Goal: Task Accomplishment & Management: Use online tool/utility

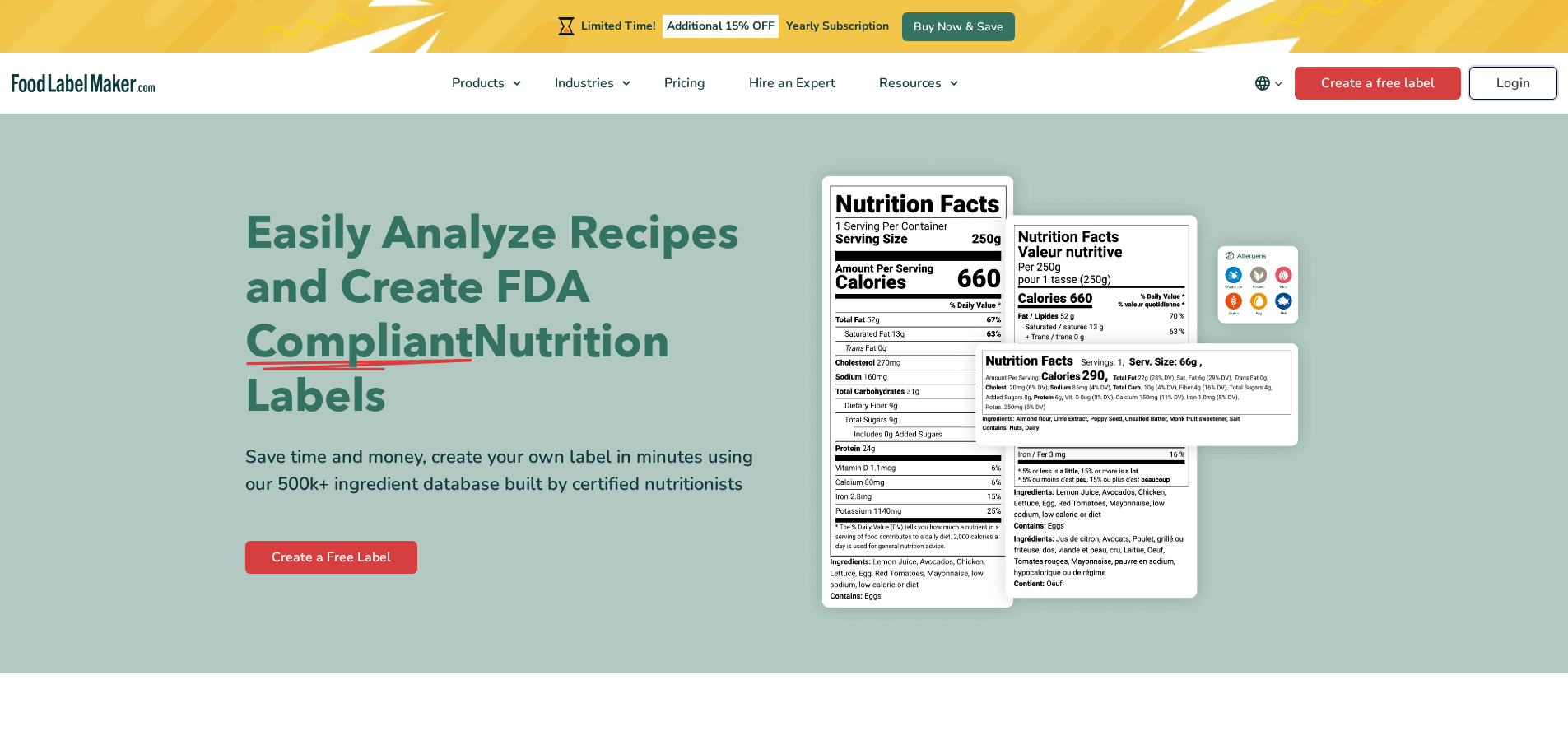
click at [1502, 91] on link "Login" at bounding box center [1513, 83] width 88 height 33
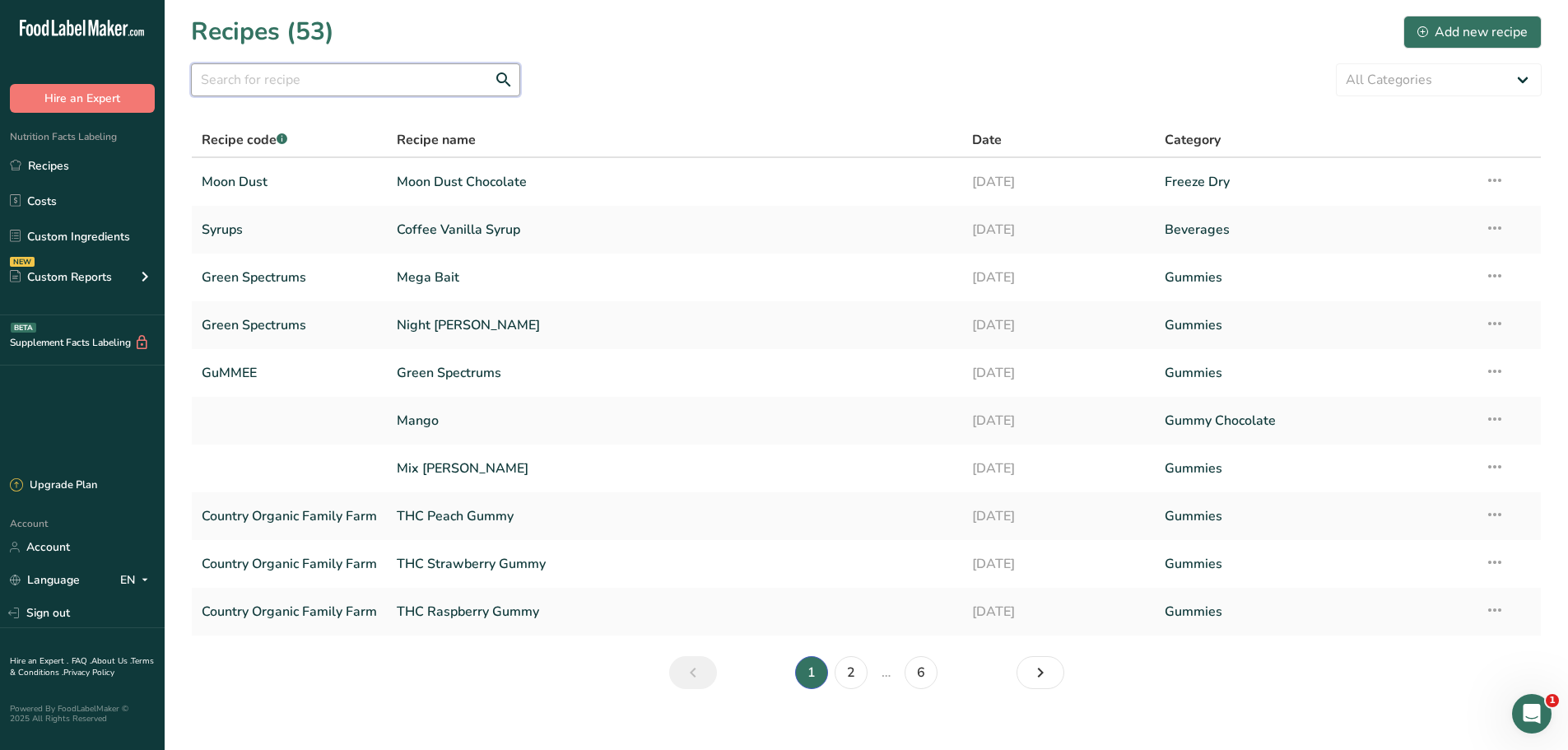
click at [281, 85] on input "text" at bounding box center [355, 79] width 329 height 33
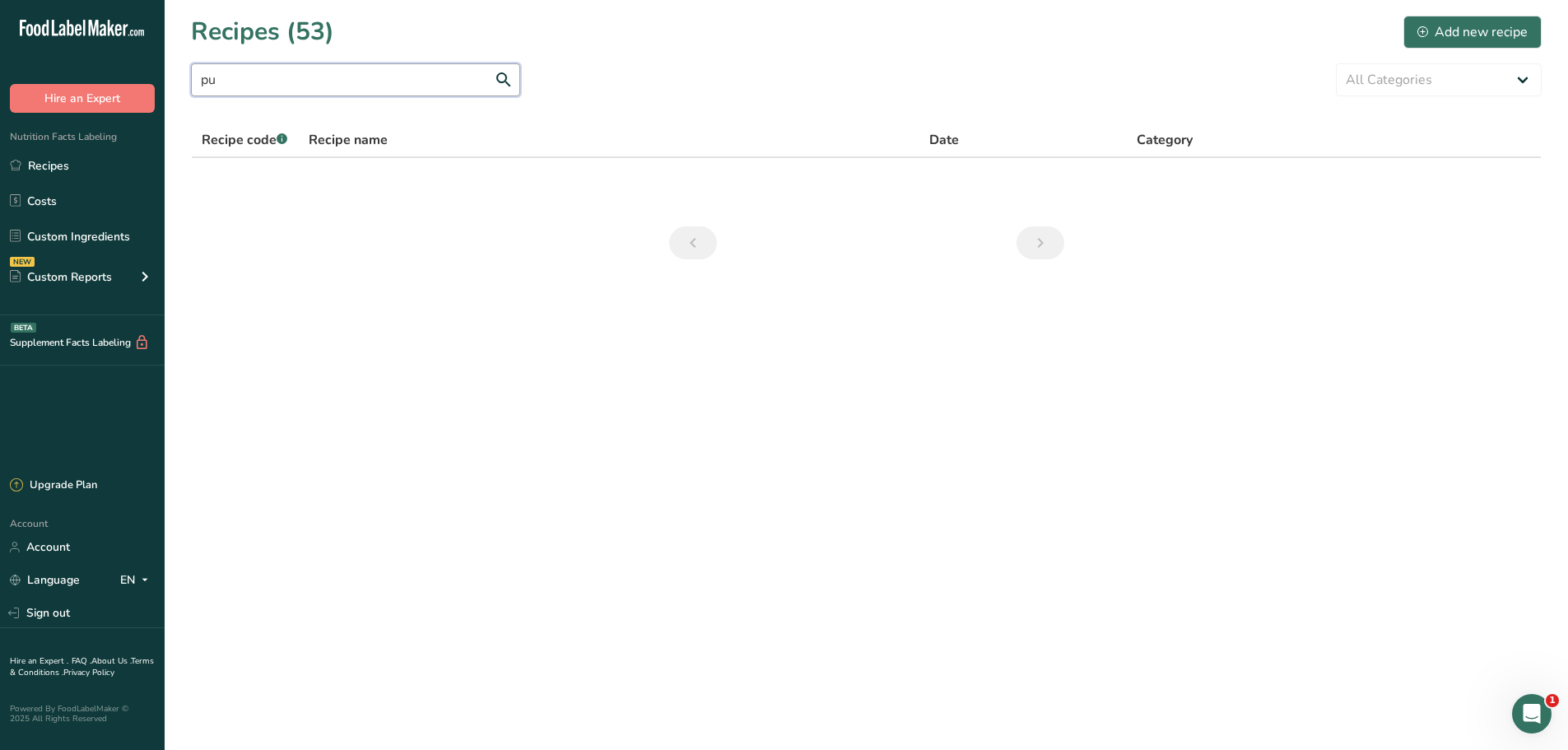
type input "p"
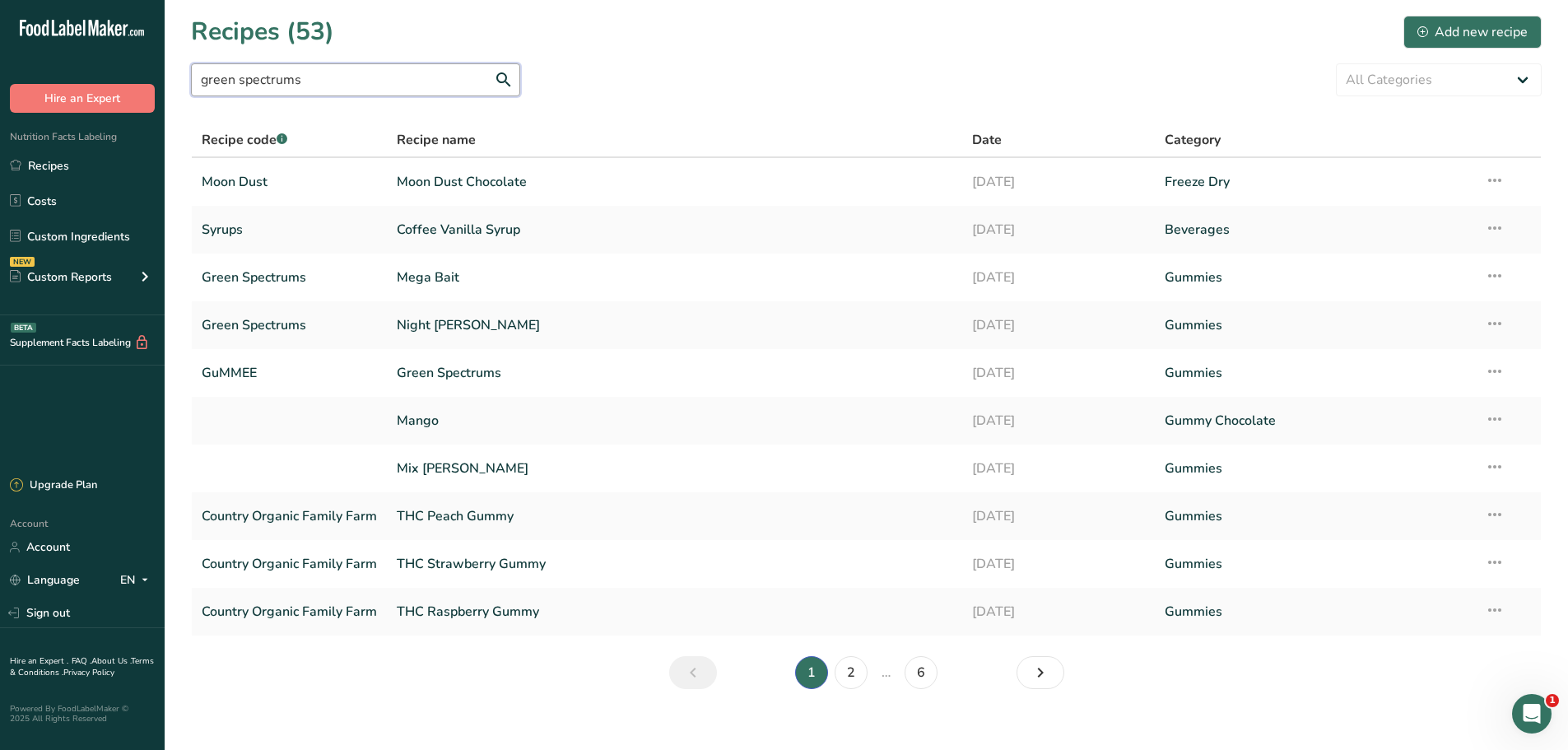
type input "green spectrums"
